Goal: Communication & Community: Answer question/provide support

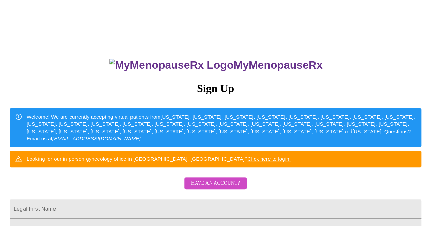
click at [224, 188] on span "Have an account?" at bounding box center [215, 183] width 49 height 9
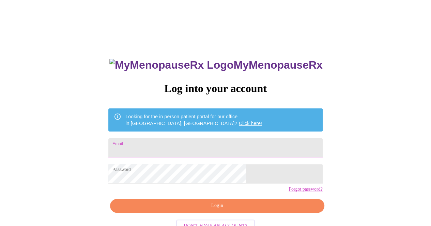
click at [221, 146] on input "Email" at bounding box center [215, 148] width 214 height 19
type input "[EMAIL_ADDRESS][DOMAIN_NAME]"
click at [218, 210] on span "Login" at bounding box center [217, 206] width 198 height 9
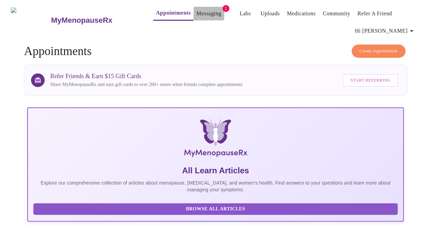
click at [196, 9] on link "Messaging" at bounding box center [208, 14] width 25 height 10
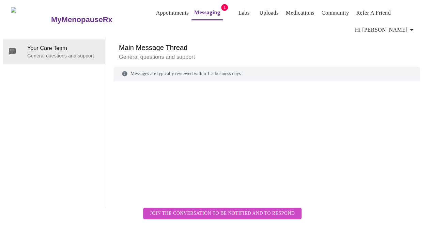
scroll to position [34, 0]
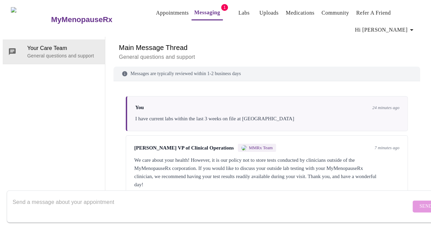
click at [229, 196] on textarea "Send a message about your appointment" at bounding box center [212, 207] width 398 height 22
type textarea "Thank you so much..will have those on hand to discuss"
click at [419, 203] on span "Send" at bounding box center [425, 207] width 13 height 9
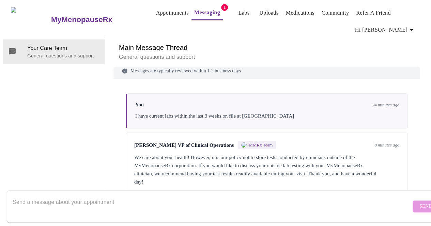
scroll to position [0, 0]
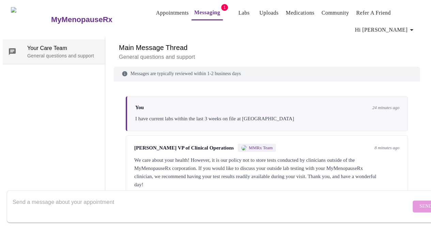
click at [54, 44] on span "Your Care Team" at bounding box center [63, 48] width 72 height 8
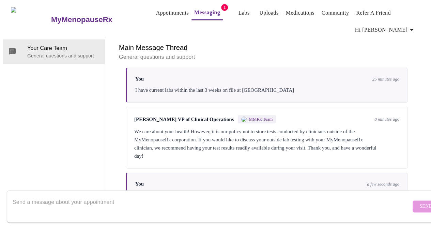
click at [238, 10] on link "Labs" at bounding box center [243, 13] width 11 height 10
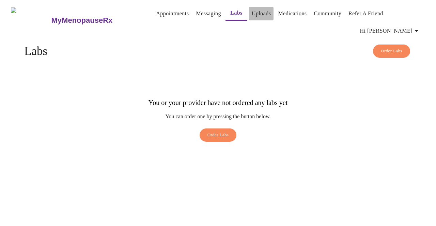
click at [252, 10] on link "Uploads" at bounding box center [261, 14] width 19 height 10
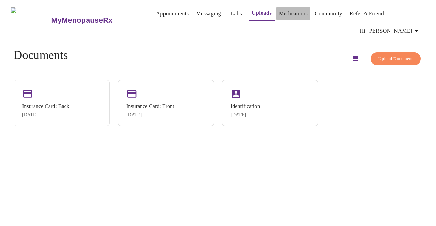
click at [280, 12] on link "Medications" at bounding box center [293, 14] width 29 height 10
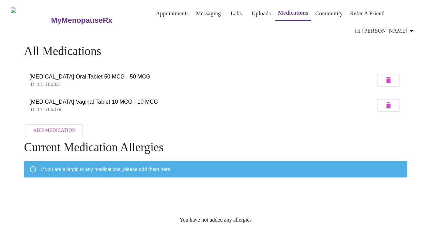
click at [168, 11] on link "Appointments" at bounding box center [172, 14] width 33 height 10
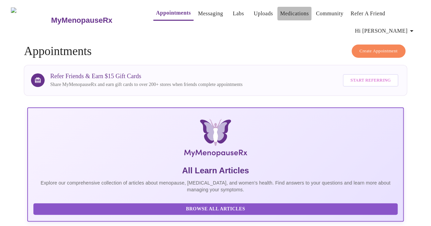
click at [289, 15] on link "Medications" at bounding box center [294, 14] width 29 height 10
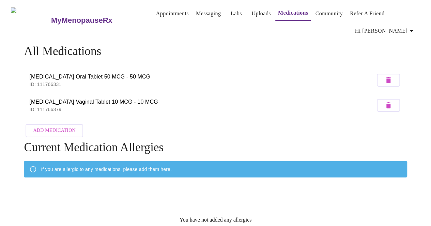
click at [159, 13] on link "Appointments" at bounding box center [172, 14] width 33 height 10
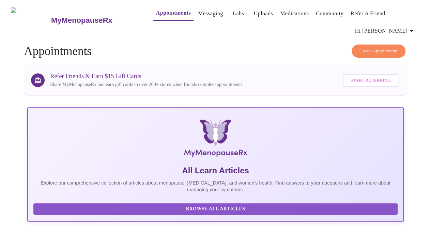
click at [403, 30] on span "Hi [PERSON_NAME]" at bounding box center [385, 31] width 61 height 10
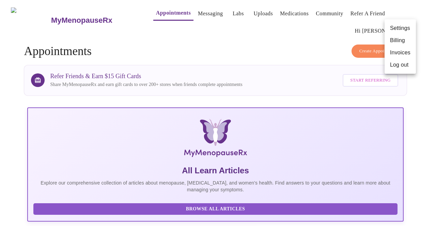
click at [392, 66] on li "Log out" at bounding box center [399, 65] width 31 height 12
